Goal: Find contact information: Obtain details needed to contact an individual or organization

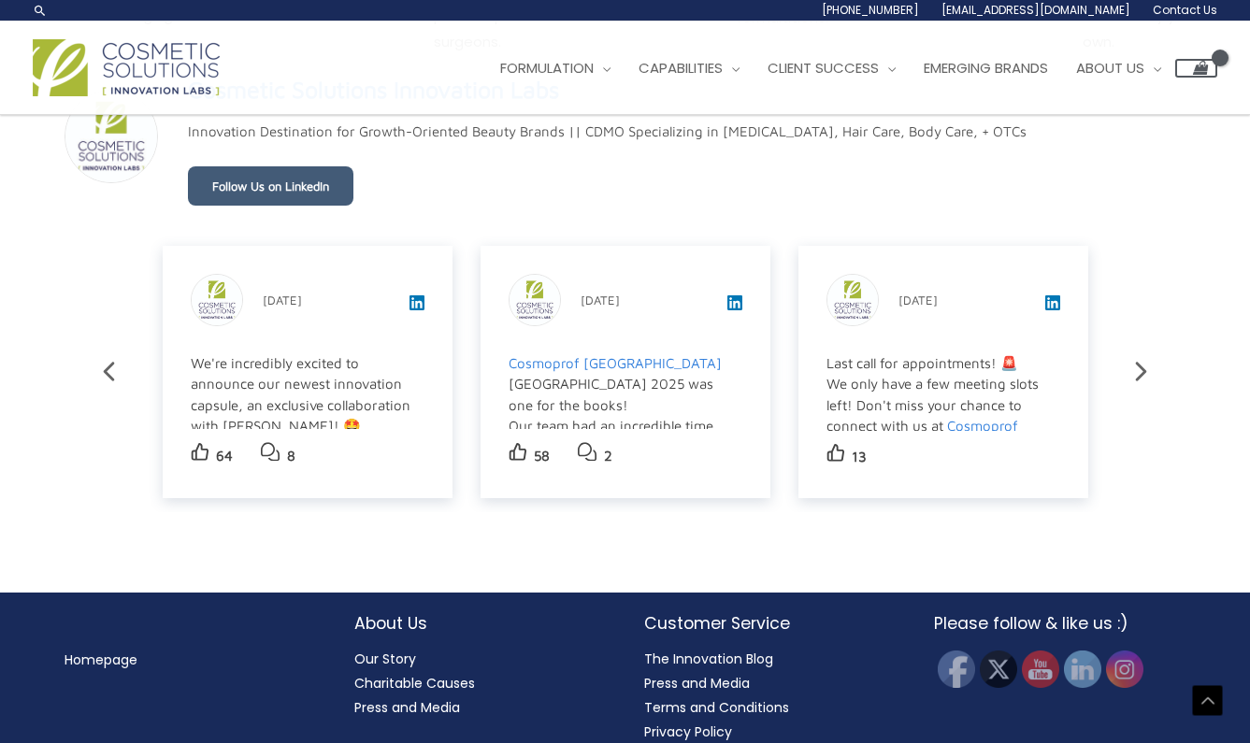
scroll to position [3114, 0]
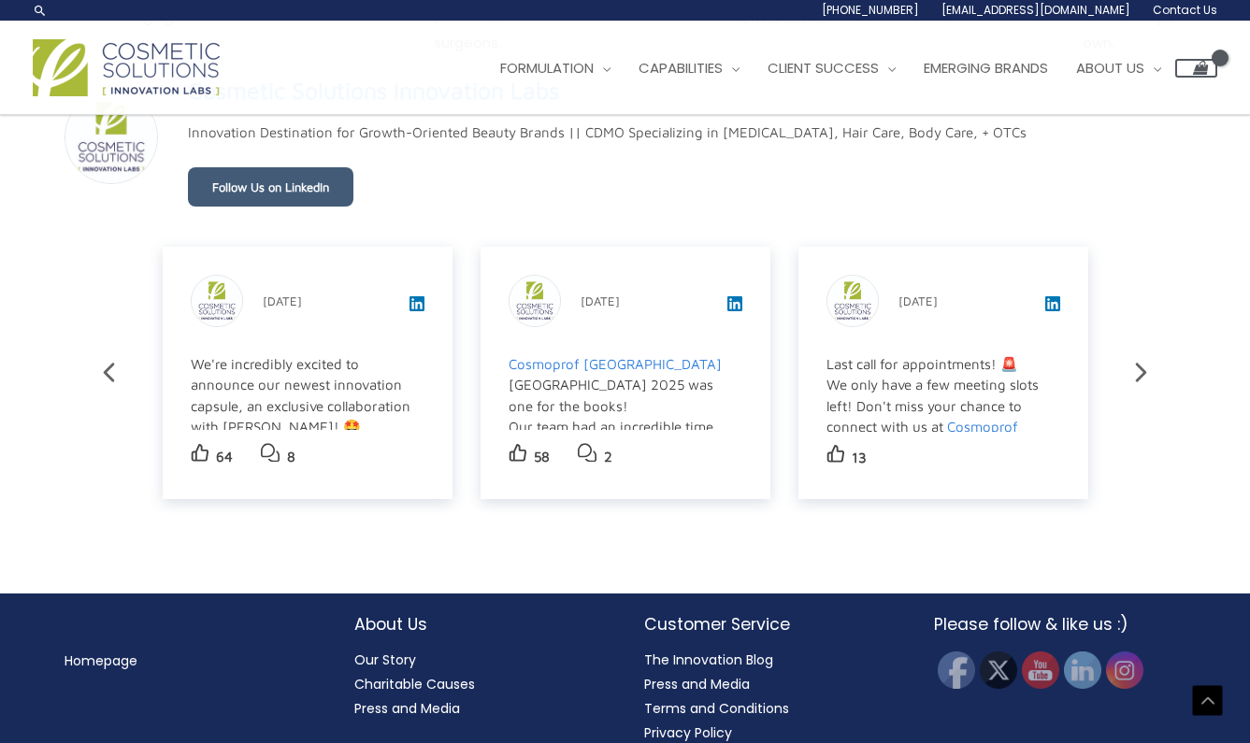
click at [362, 651] on link "Our Story" at bounding box center [385, 660] width 62 height 19
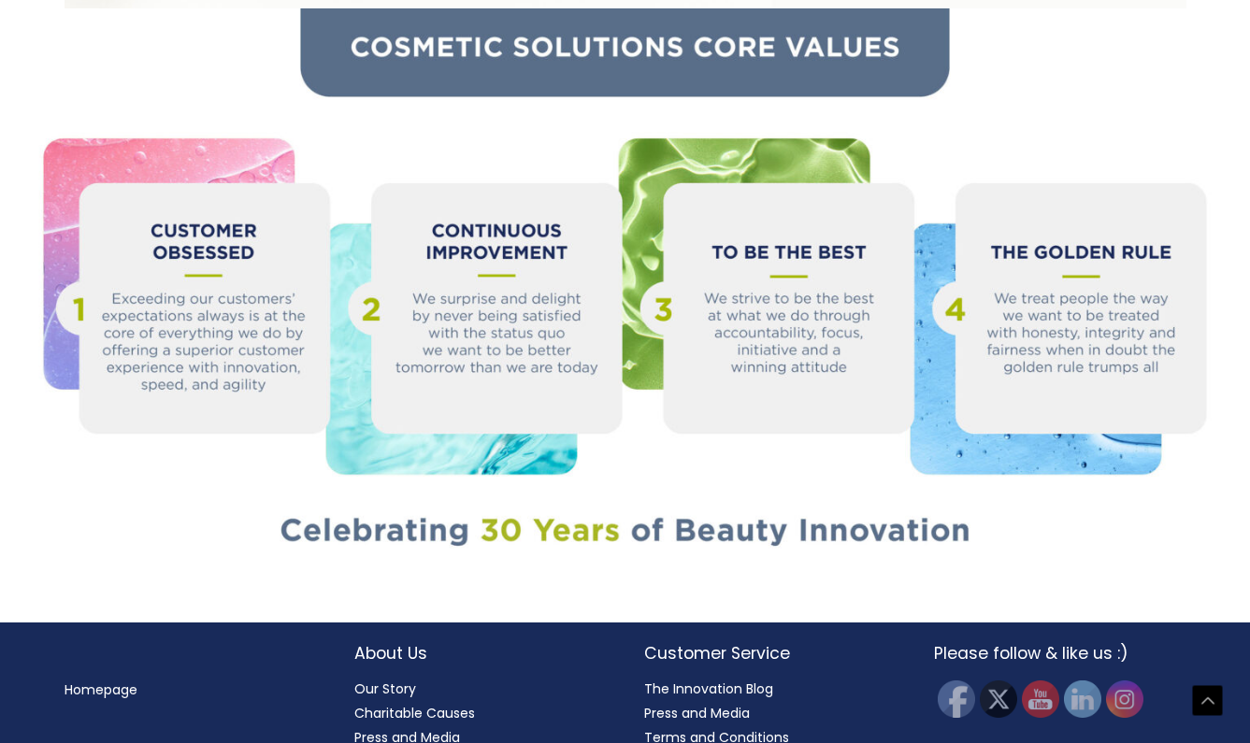
scroll to position [1962, 0]
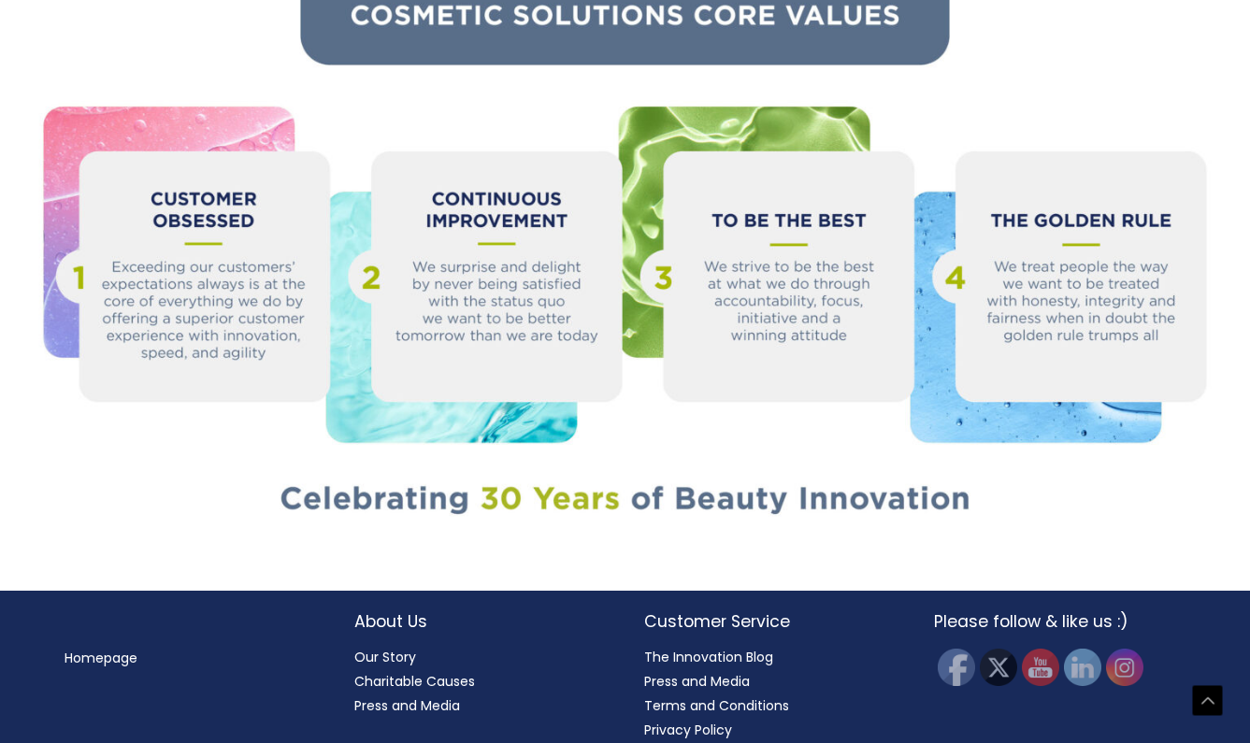
click at [397, 697] on link "Press and Media" at bounding box center [407, 706] width 106 height 19
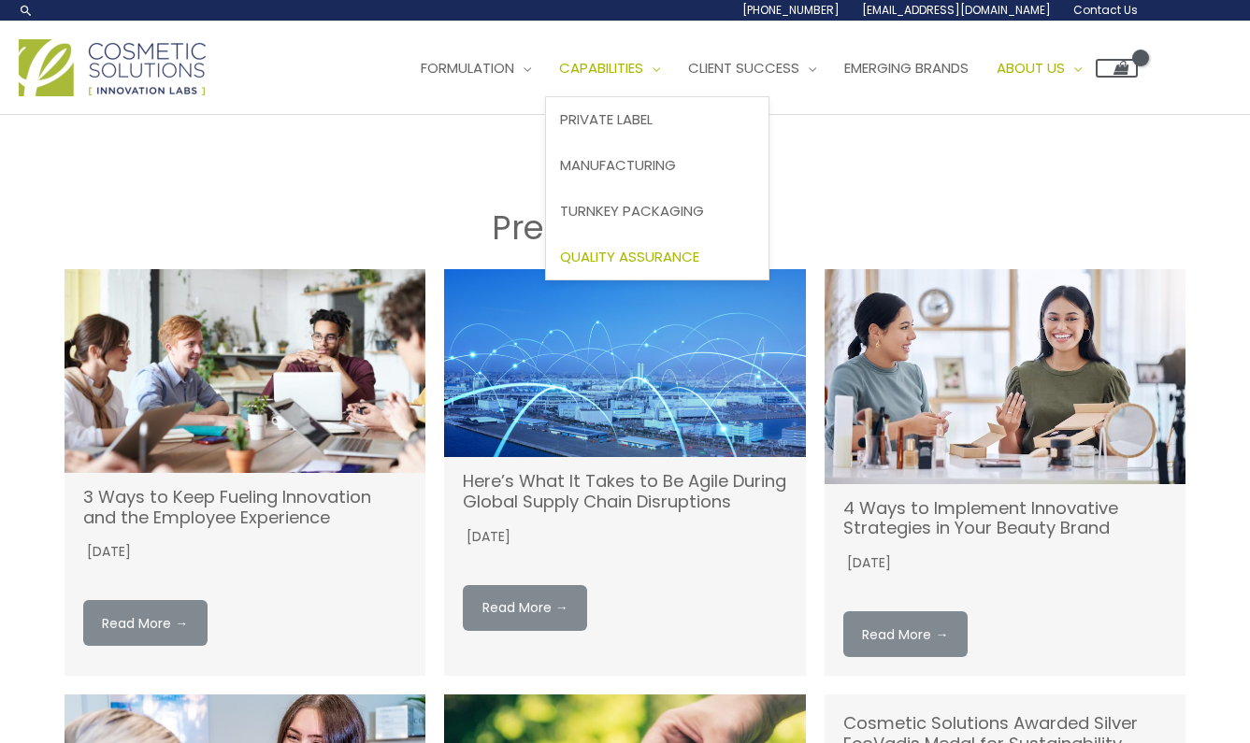
click at [653, 264] on span "Quality Assurance" at bounding box center [629, 257] width 139 height 20
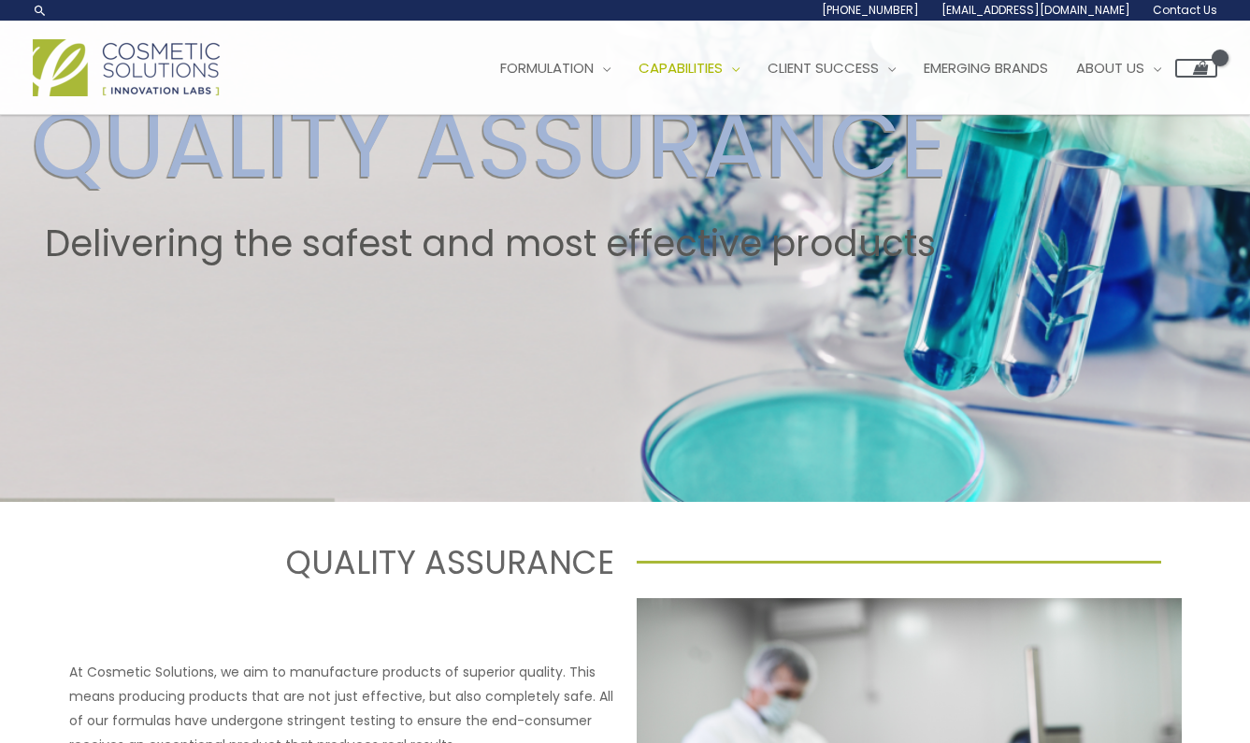
scroll to position [265, 0]
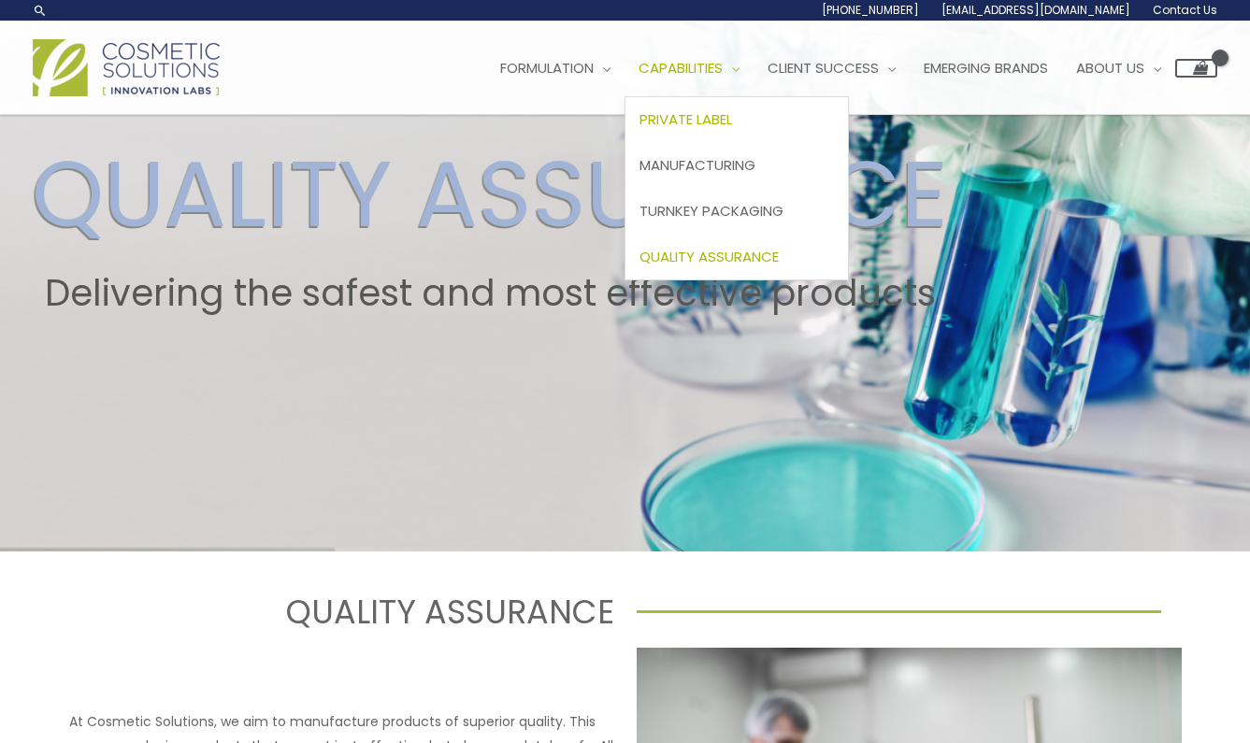
click at [732, 113] on span "Private Label" at bounding box center [686, 119] width 93 height 20
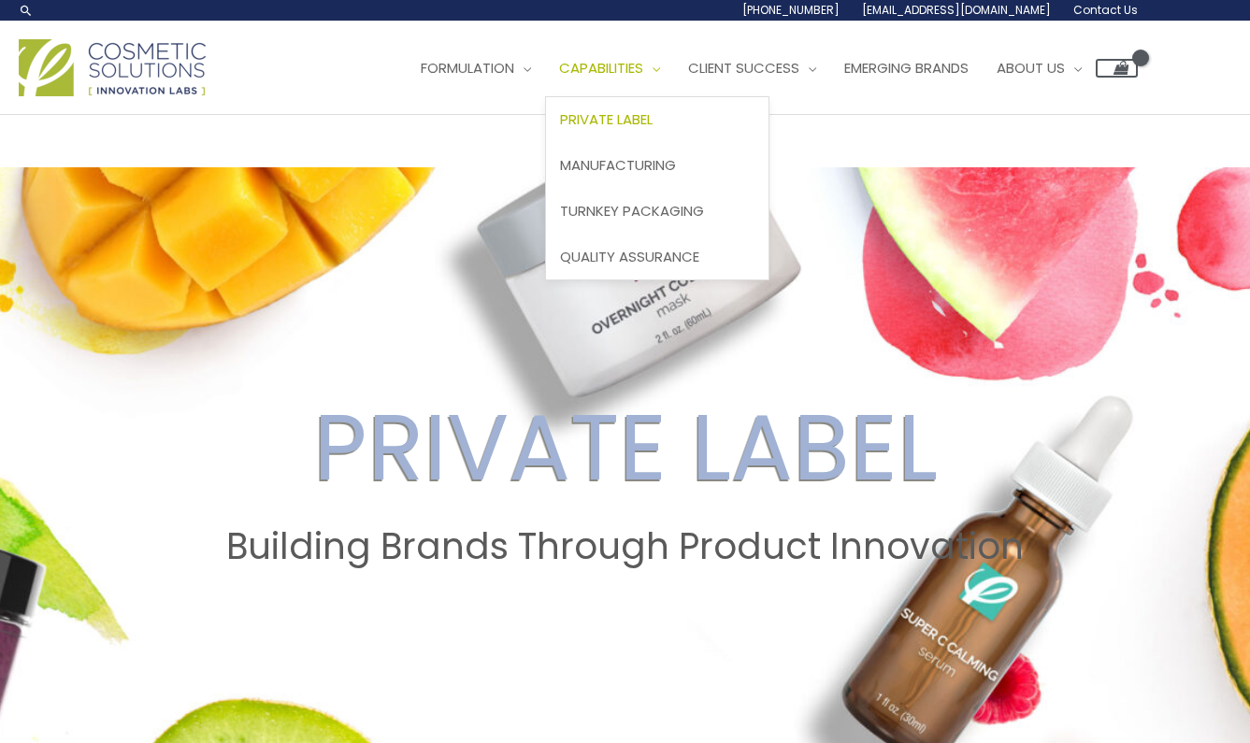
click at [640, 71] on span "Capabilities" at bounding box center [601, 68] width 84 height 20
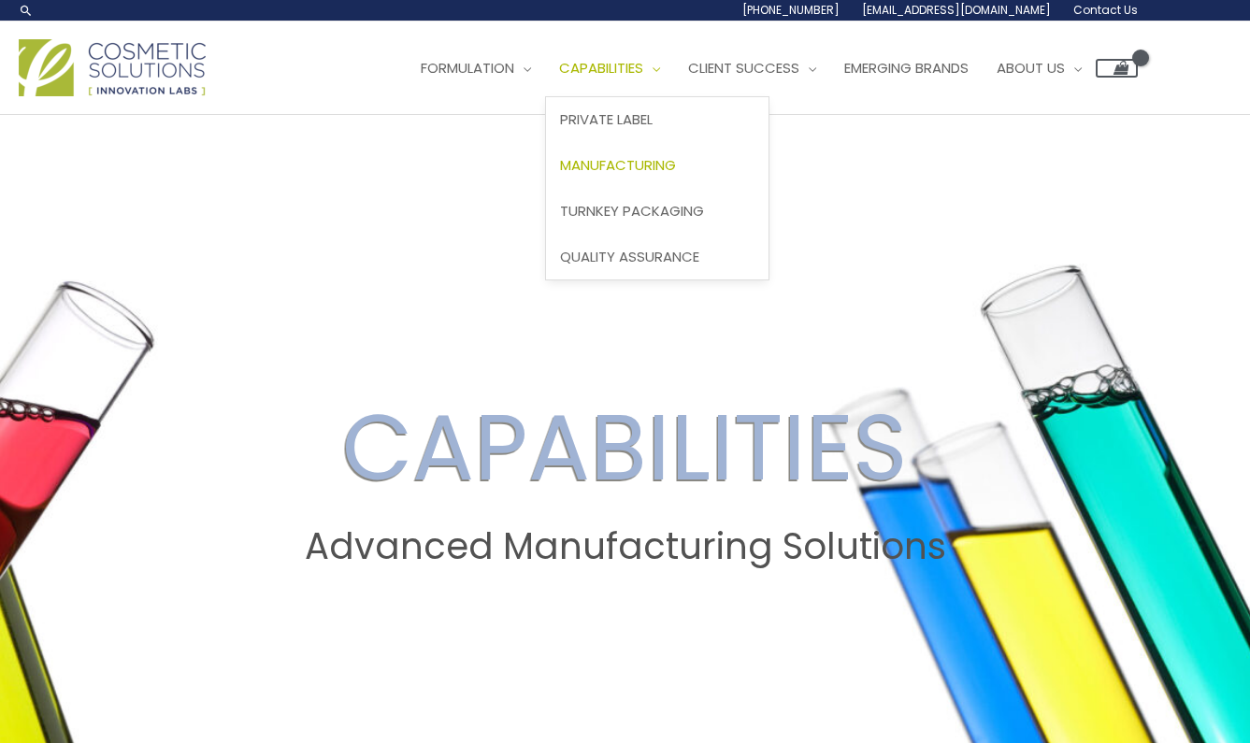
click at [641, 167] on span "Manufacturing" at bounding box center [618, 165] width 116 height 20
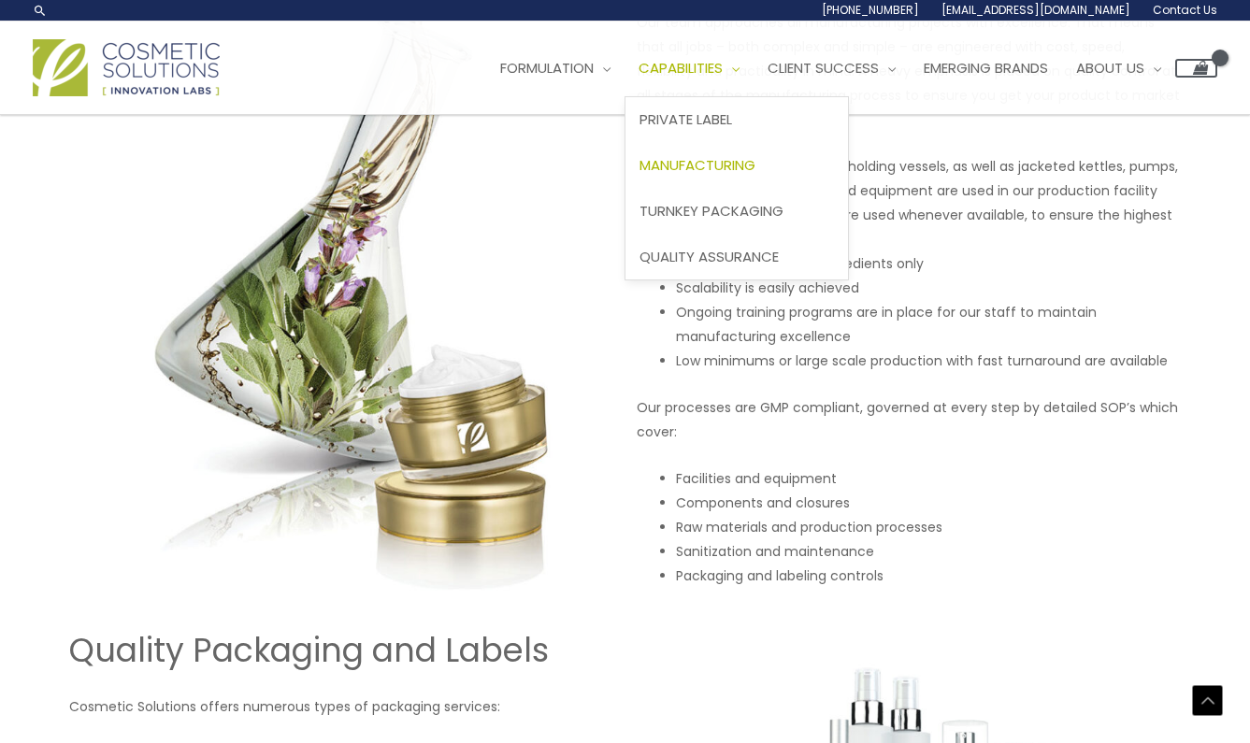
scroll to position [1403, 0]
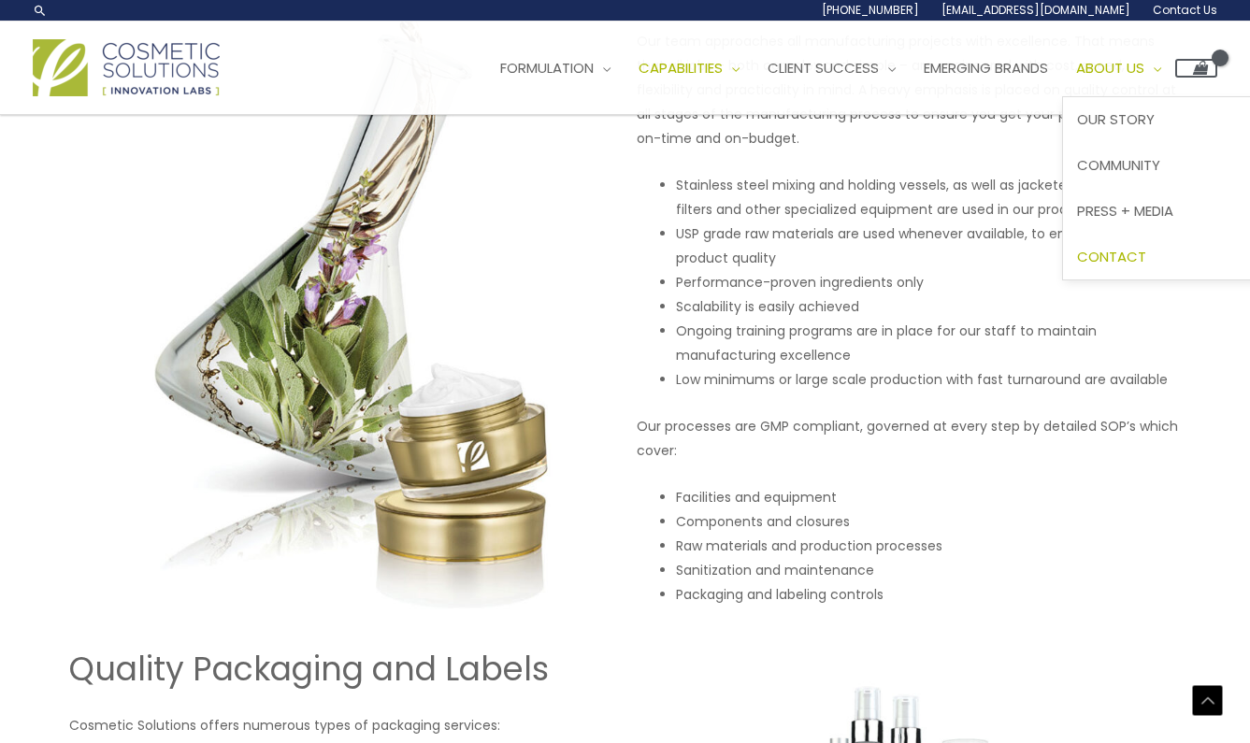
click at [1146, 252] on span "Contact" at bounding box center [1111, 257] width 69 height 20
